Goal: Task Accomplishment & Management: Use online tool/utility

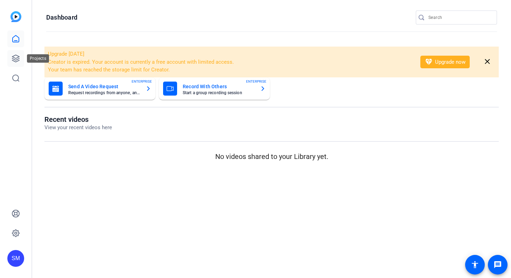
click at [13, 57] on icon at bounding box center [16, 58] width 8 height 8
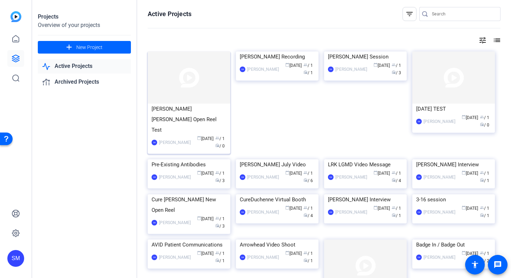
click at [197, 108] on div "[PERSON_NAME] [PERSON_NAME] Open Reel Test" at bounding box center [188, 119] width 75 height 31
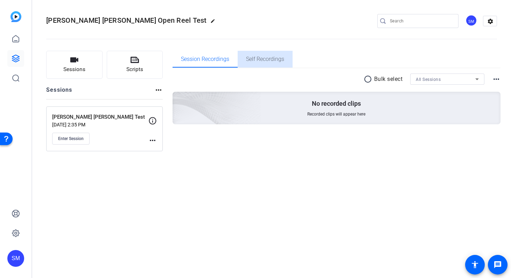
click at [265, 62] on span "Self Recordings" at bounding box center [265, 59] width 38 height 6
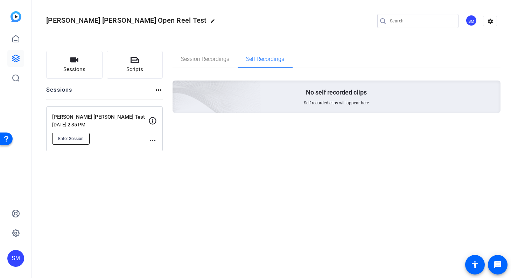
click at [65, 140] on span "Enter Session" at bounding box center [71, 139] width 26 height 6
click at [17, 236] on icon at bounding box center [16, 233] width 8 height 8
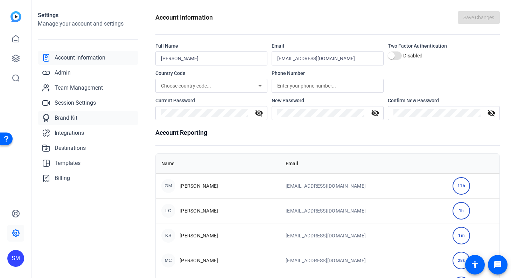
click at [68, 116] on span "Brand Kit" at bounding box center [66, 118] width 23 height 8
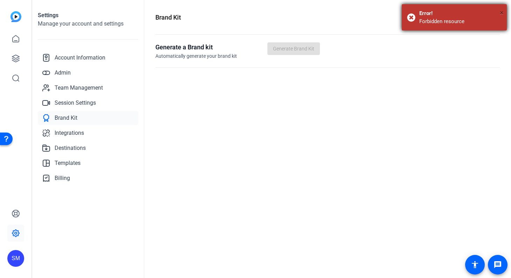
click at [503, 12] on span "×" at bounding box center [502, 12] width 4 height 8
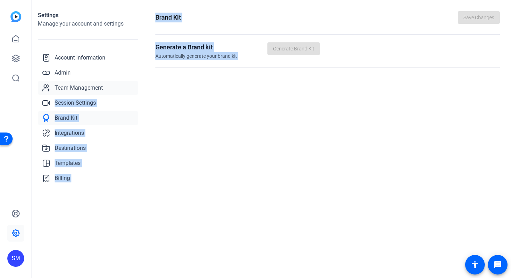
drag, startPoint x: 164, startPoint y: 94, endPoint x: 106, endPoint y: 90, distance: 58.3
click at [106, 90] on openreel-new-settings "Settings Manage your account and settings Account Information Admin Team Manage…" at bounding box center [271, 139] width 479 height 278
click at [83, 205] on div "Settings Manage your account and settings Account Information Admin Team Manage…" at bounding box center [88, 139] width 112 height 278
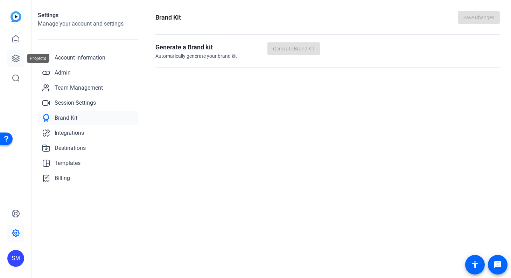
click at [18, 59] on icon at bounding box center [16, 58] width 8 height 8
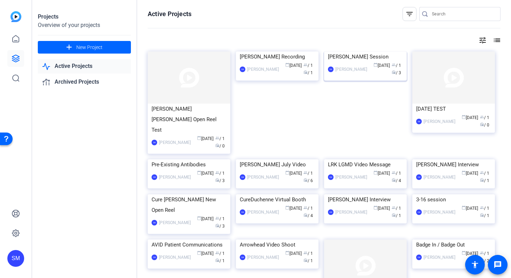
click at [350, 62] on div "[PERSON_NAME] Session" at bounding box center [365, 56] width 75 height 10
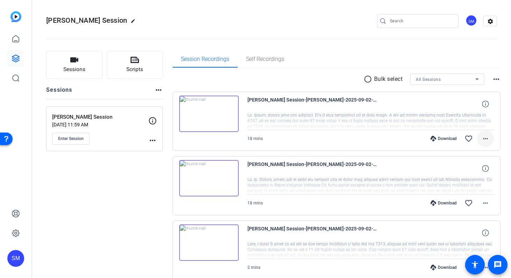
click at [482, 137] on mat-icon "more_horiz" at bounding box center [485, 138] width 8 height 8
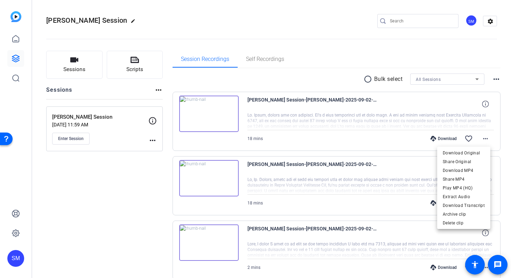
click at [355, 51] on div at bounding box center [255, 139] width 511 height 278
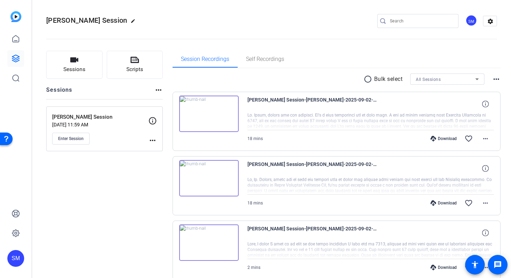
click at [125, 205] on div "Sessions Scripts Sessions more_horiz [PERSON_NAME] Session [DATE] 11:59 AM Ente…" at bounding box center [104, 176] width 117 height 251
click at [13, 58] on icon at bounding box center [15, 58] width 7 height 7
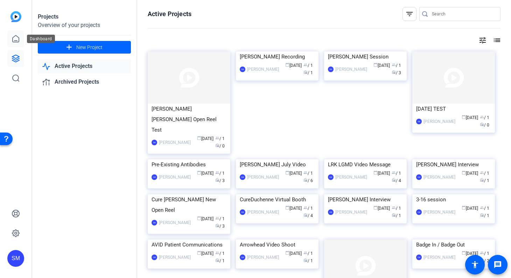
click at [14, 38] on icon at bounding box center [16, 39] width 8 height 8
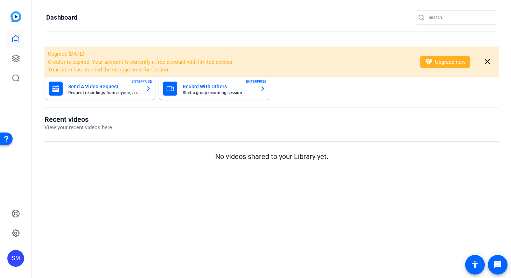
click at [14, 258] on div "SM" at bounding box center [15, 258] width 17 height 17
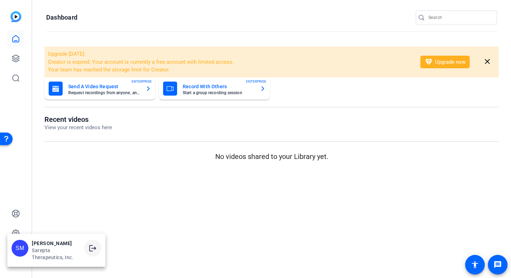
click at [93, 248] on mat-icon "logout" at bounding box center [93, 248] width 8 height 8
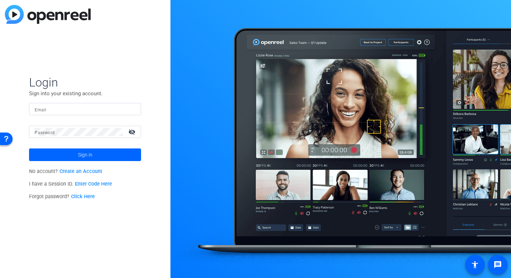
type input "[EMAIL_ADDRESS][DOMAIN_NAME]"
click at [77, 155] on span at bounding box center [85, 154] width 112 height 17
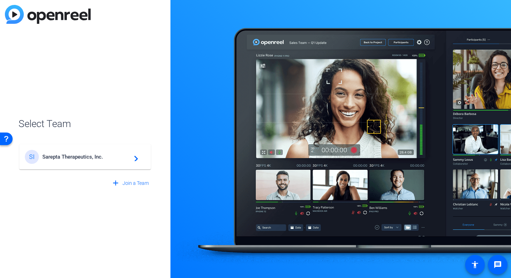
click at [77, 155] on span "Sarepta Therapeutics, Inc." at bounding box center [85, 157] width 87 height 6
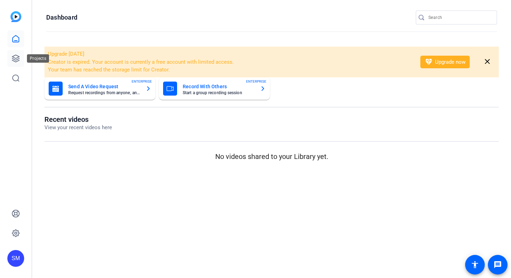
click at [13, 58] on icon at bounding box center [15, 58] width 7 height 7
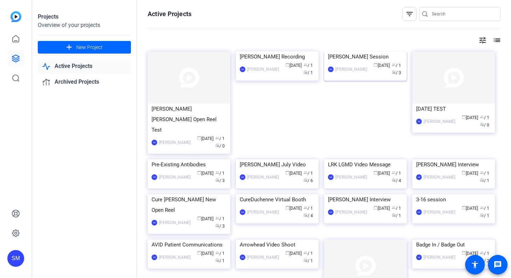
click at [360, 62] on div "[PERSON_NAME] Session" at bounding box center [365, 56] width 75 height 10
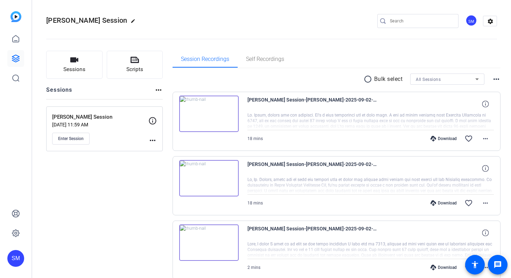
click at [388, 108] on div "[PERSON_NAME] Session-[PERSON_NAME]-2025-09-02-14-59-05-329-0" at bounding box center [370, 104] width 247 height 17
click at [219, 113] on img at bounding box center [208, 114] width 59 height 36
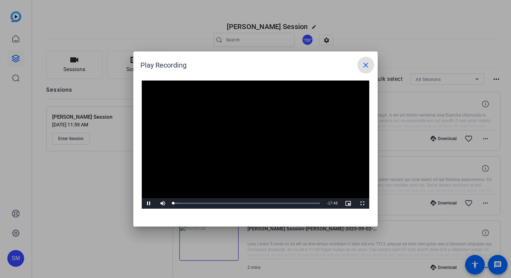
click at [367, 63] on mat-icon "close" at bounding box center [365, 65] width 8 height 8
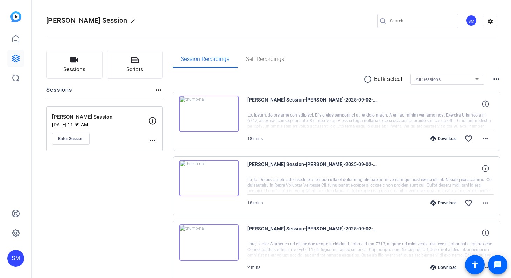
click at [494, 78] on mat-icon "more_horiz" at bounding box center [496, 79] width 8 height 8
click at [494, 78] on div at bounding box center [255, 139] width 511 height 278
click at [364, 78] on mat-icon "radio_button_unchecked" at bounding box center [369, 79] width 10 height 8
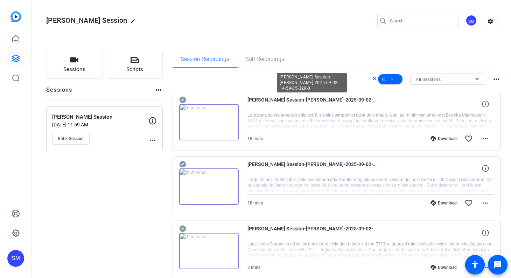
click at [299, 107] on span "[PERSON_NAME] Session-[PERSON_NAME]-2025-09-02-14-59-05-329-0" at bounding box center [311, 104] width 129 height 17
click at [183, 99] on icon at bounding box center [182, 100] width 7 height 8
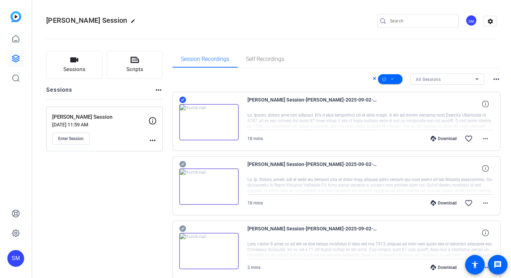
click at [493, 78] on mat-icon "more_horiz" at bounding box center [496, 79] width 8 height 8
drag, startPoint x: 493, startPoint y: 78, endPoint x: 478, endPoint y: 71, distance: 16.4
click at [478, 71] on div at bounding box center [255, 139] width 511 height 278
click at [454, 56] on div "Session Recordings Self Recordings" at bounding box center [336, 59] width 328 height 17
click at [373, 78] on icon at bounding box center [374, 78] width 3 height 3
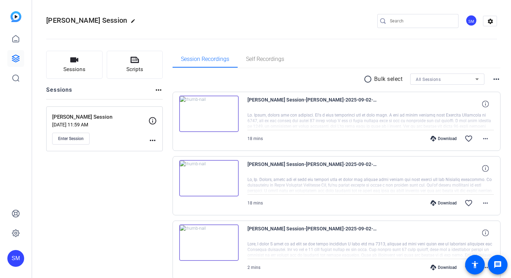
click at [383, 43] on openreel-divider-bar at bounding box center [271, 36] width 451 height 21
click at [76, 66] on span "Sessions" at bounding box center [74, 69] width 22 height 8
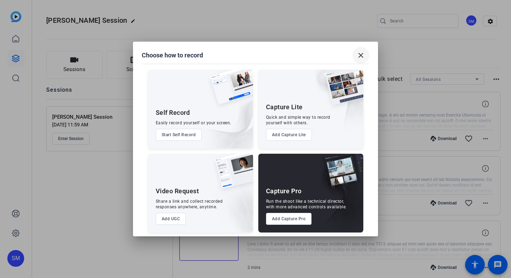
click at [358, 57] on mat-icon "close" at bounding box center [361, 55] width 8 height 8
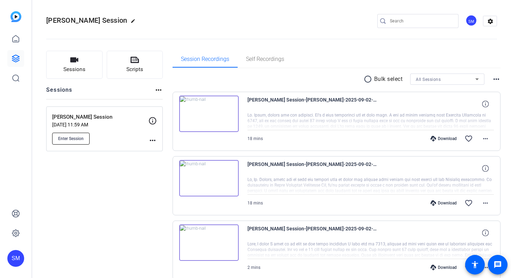
click at [65, 134] on button "Enter Session" at bounding box center [70, 139] width 37 height 12
click at [14, 235] on icon at bounding box center [16, 233] width 8 height 8
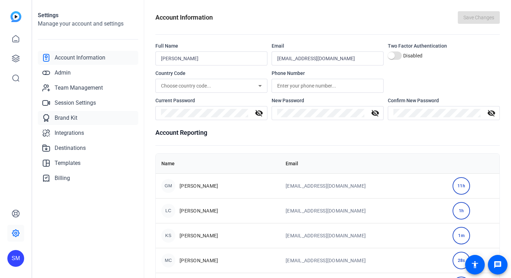
click at [63, 117] on span "Brand Kit" at bounding box center [66, 118] width 23 height 8
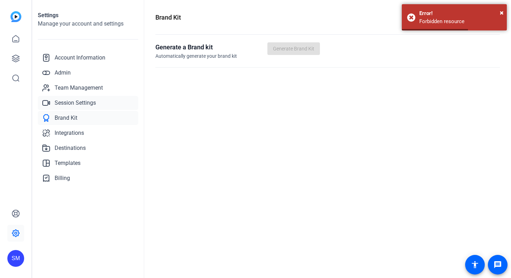
click at [74, 103] on span "Session Settings" at bounding box center [75, 103] width 41 height 8
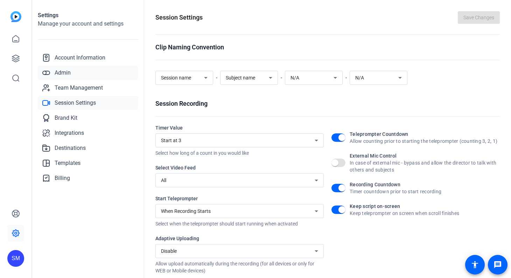
click at [64, 71] on span "Admin" at bounding box center [63, 73] width 16 height 8
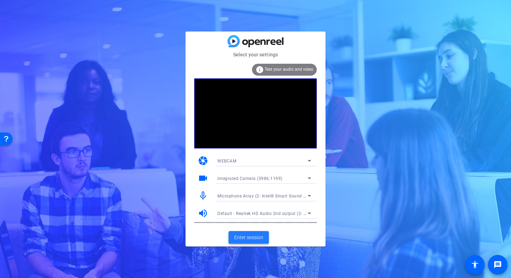
click at [254, 236] on span "Enter session" at bounding box center [248, 237] width 29 height 7
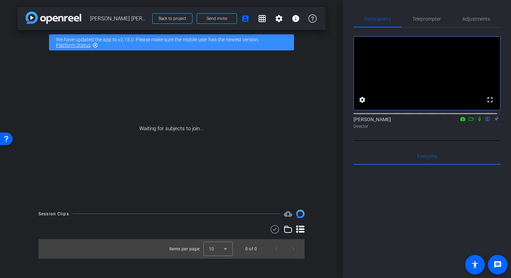
click at [484, 122] on mat-icon "flip" at bounding box center [488, 118] width 8 height 6
click at [492, 125] on div "Steven Mousterakis flip Director" at bounding box center [426, 123] width 147 height 14
click at [493, 126] on div "Steven Mousterakis flip Director" at bounding box center [426, 123] width 147 height 14
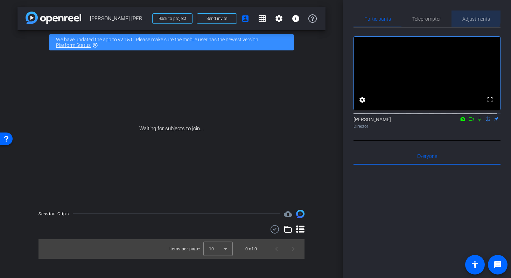
click at [469, 16] on span "Adjustments" at bounding box center [476, 18] width 28 height 5
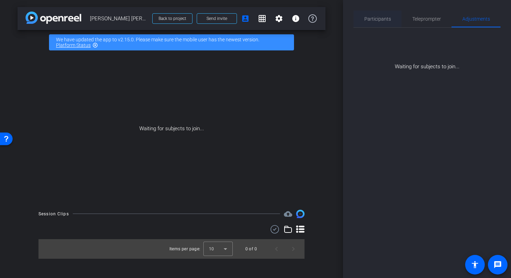
click at [365, 20] on span "Participants" at bounding box center [377, 18] width 27 height 5
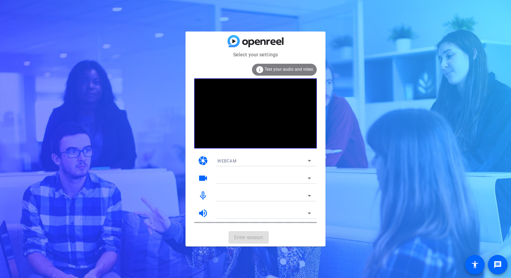
click at [308, 219] on div at bounding box center [264, 223] width 105 height 8
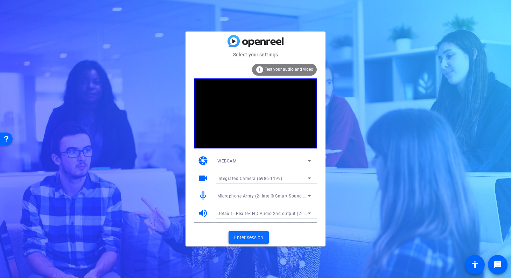
click at [253, 237] on span "Enter session" at bounding box center [248, 237] width 29 height 7
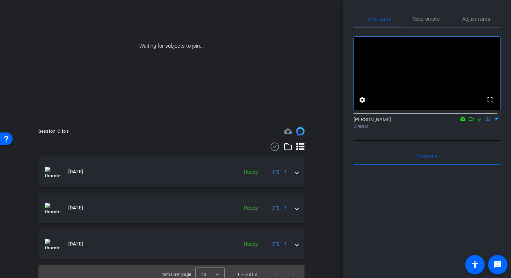
scroll to position [89, 0]
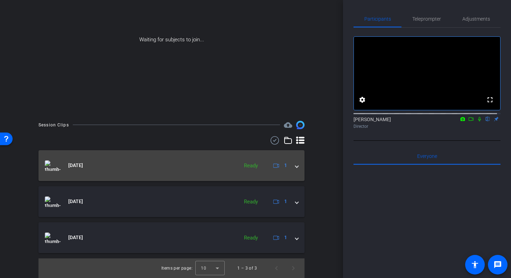
click at [298, 167] on mat-expansion-panel-header "Sep 2, 2025 Ready 1" at bounding box center [171, 165] width 266 height 31
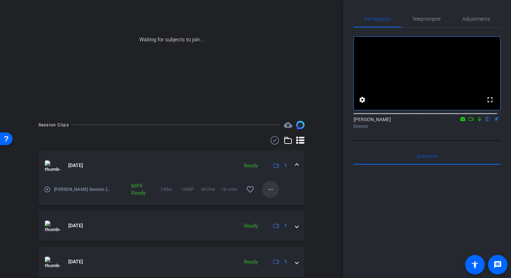
click at [270, 187] on mat-icon "more_horiz" at bounding box center [270, 189] width 8 height 8
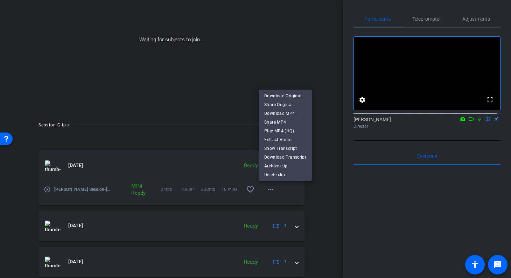
click at [322, 124] on div at bounding box center [255, 139] width 511 height 278
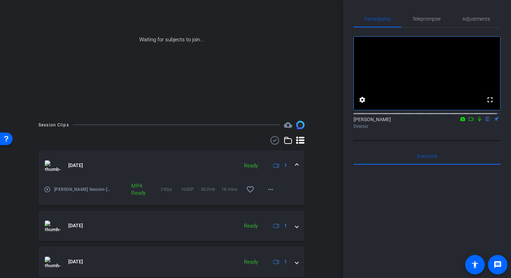
click at [295, 163] on span at bounding box center [296, 165] width 3 height 7
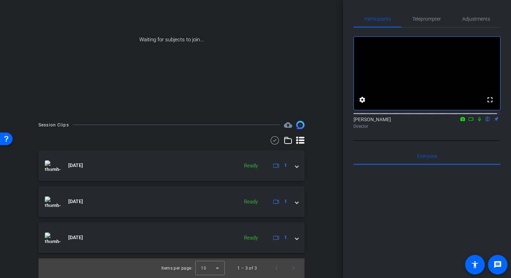
scroll to position [0, 0]
